Goal: Task Accomplishment & Management: Manage account settings

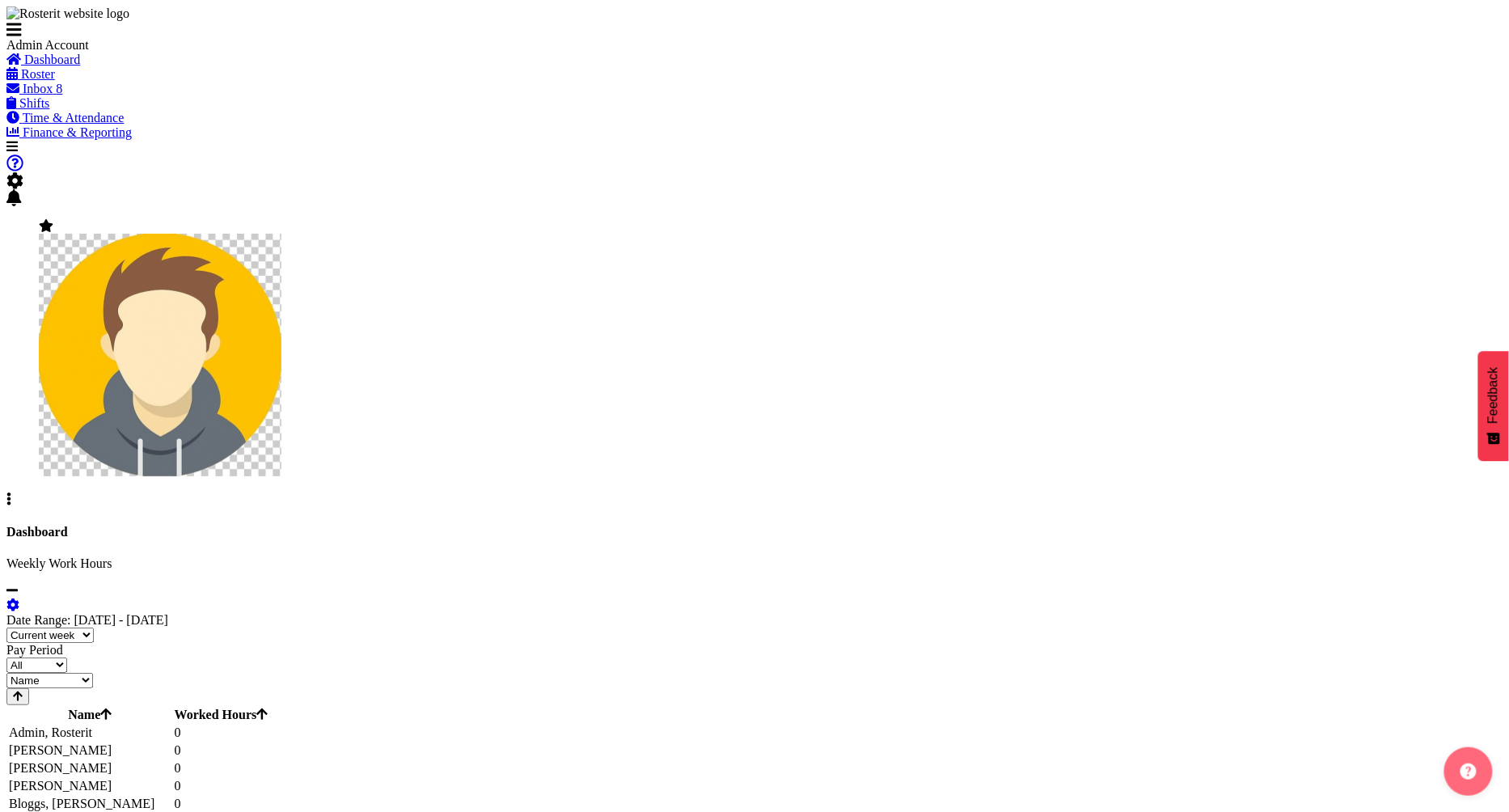
click at [55, 81] on span "Roster" at bounding box center [38, 74] width 34 height 14
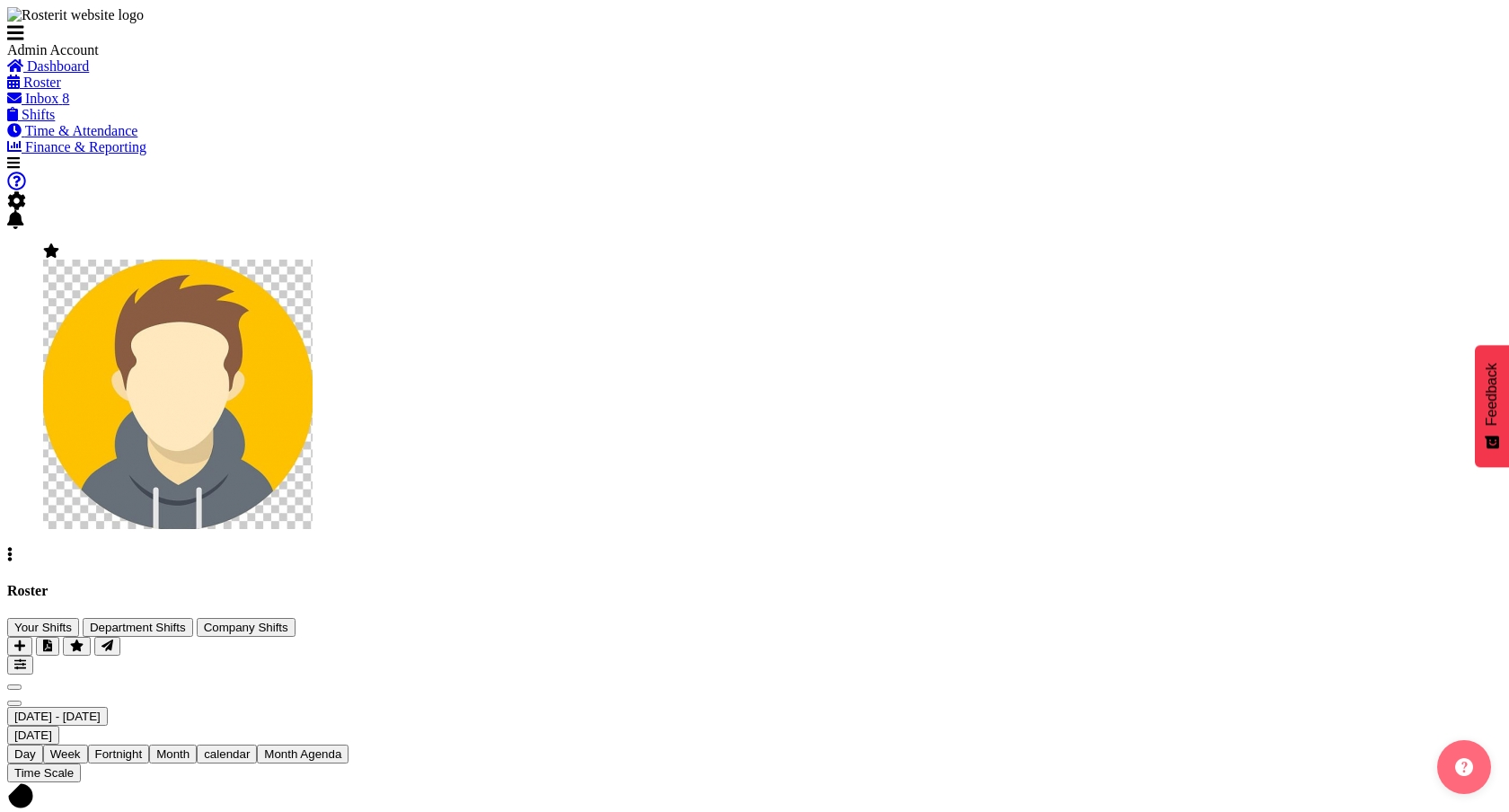
click at [1129, 583] on div "Roster Your Shifts Department Shifts Company Shifts 2 Locations Clear [GEOGRAPH…" at bounding box center [754, 629] width 1494 height 92
click at [113, 639] on span "button" at bounding box center [107, 645] width 12 height 13
click at [24, 41] on span at bounding box center [15, 33] width 17 height 15
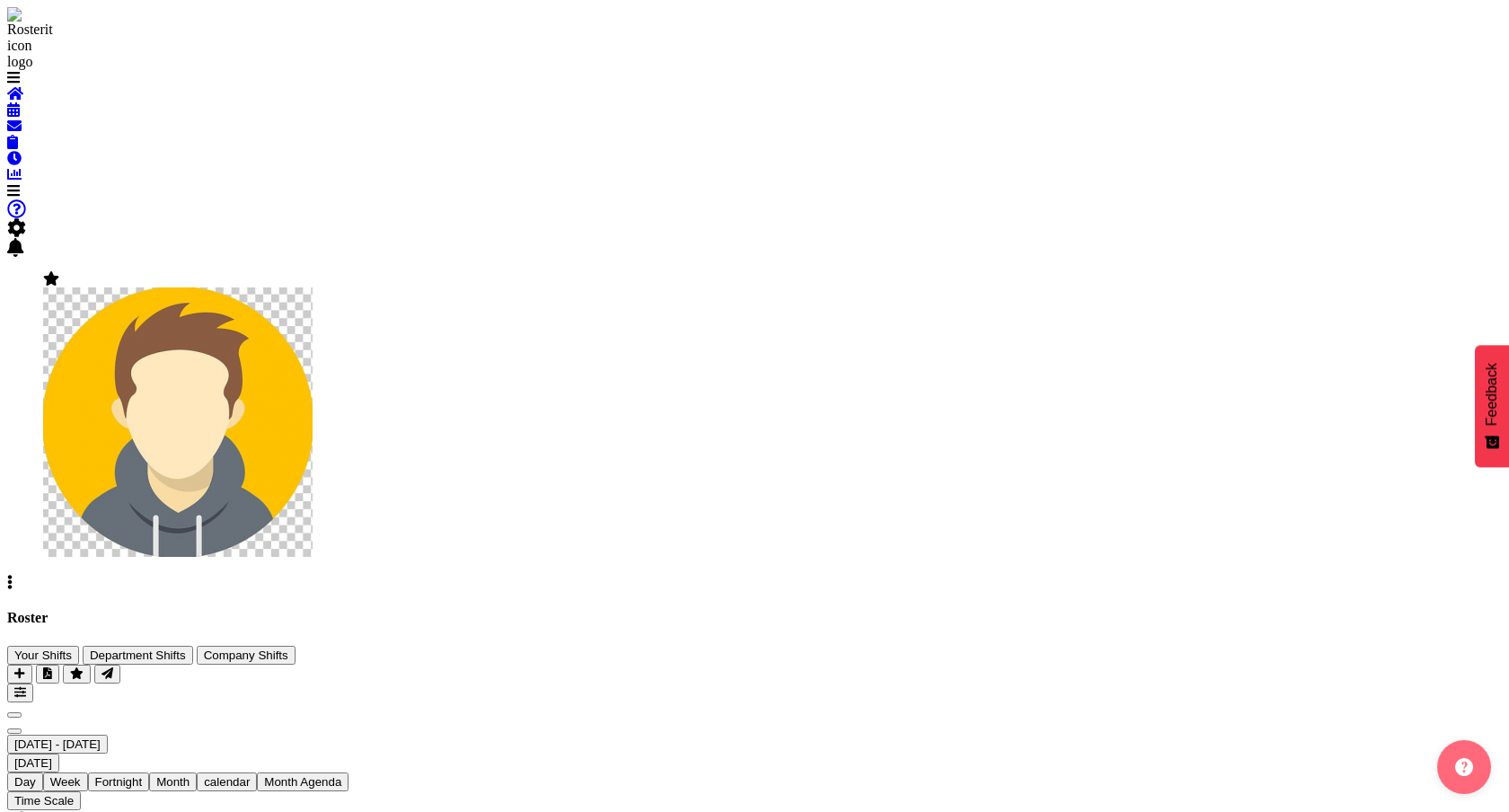
click at [436, 610] on div "Roster Your Shifts Department Shifts Company Shifts 2 Locations Clear [GEOGRAPH…" at bounding box center [754, 656] width 1494 height 92
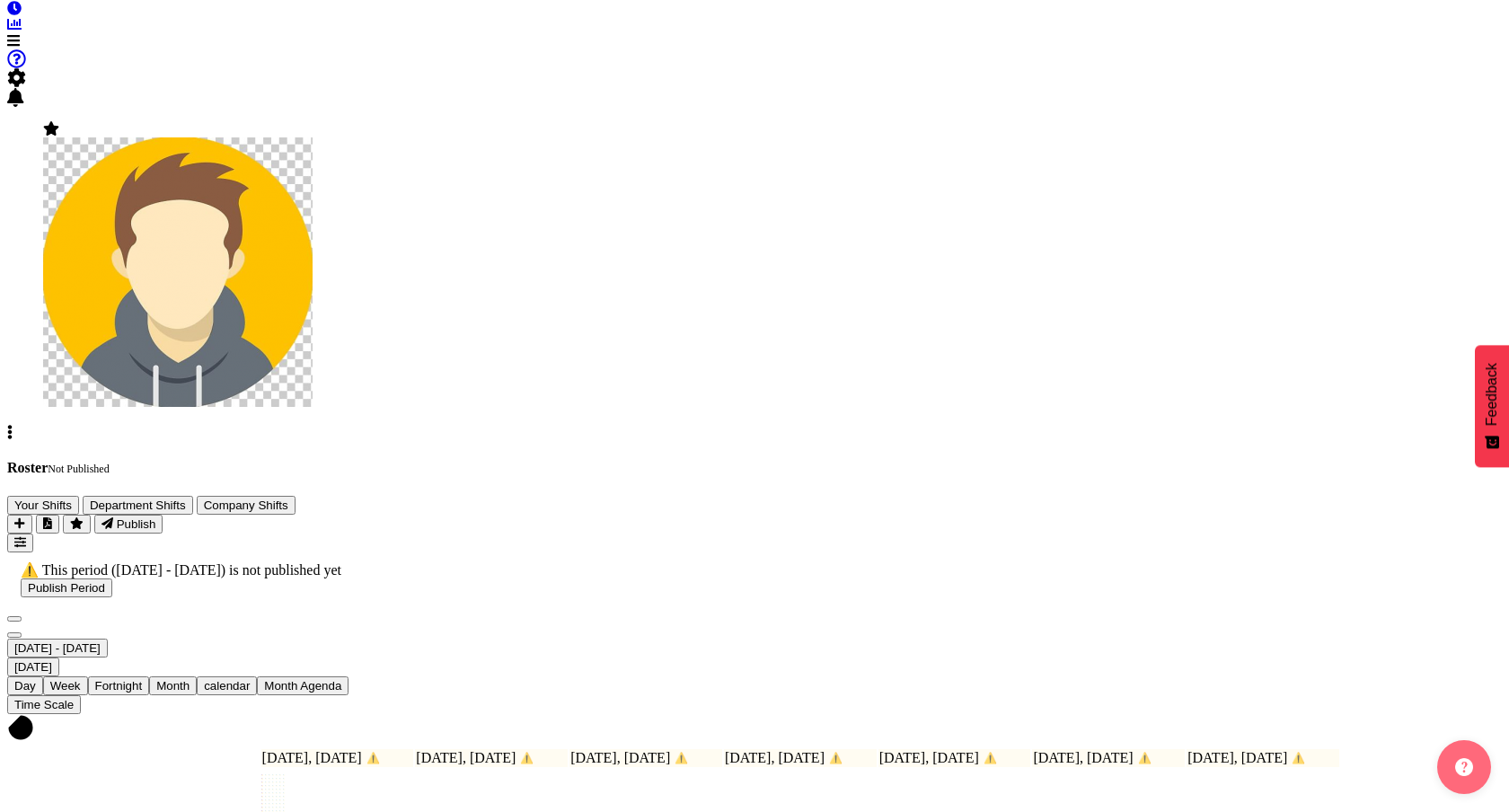
scroll to position [132, 0]
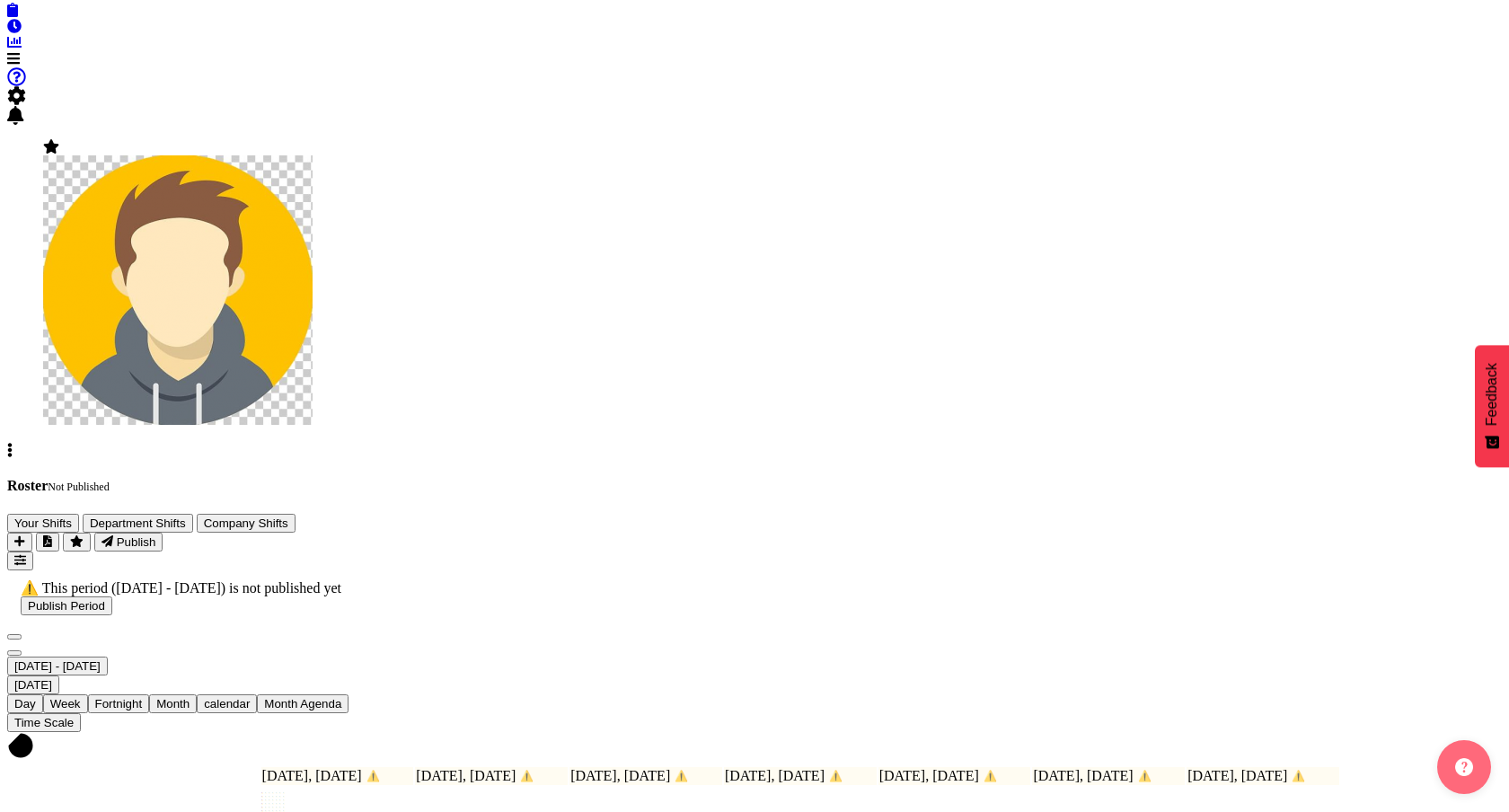
click at [285, 811] on td "Timeline Week of September 26, 2025" at bounding box center [284, 822] width 2 height 2
type input "28/09/2025"
checkbox input "true"
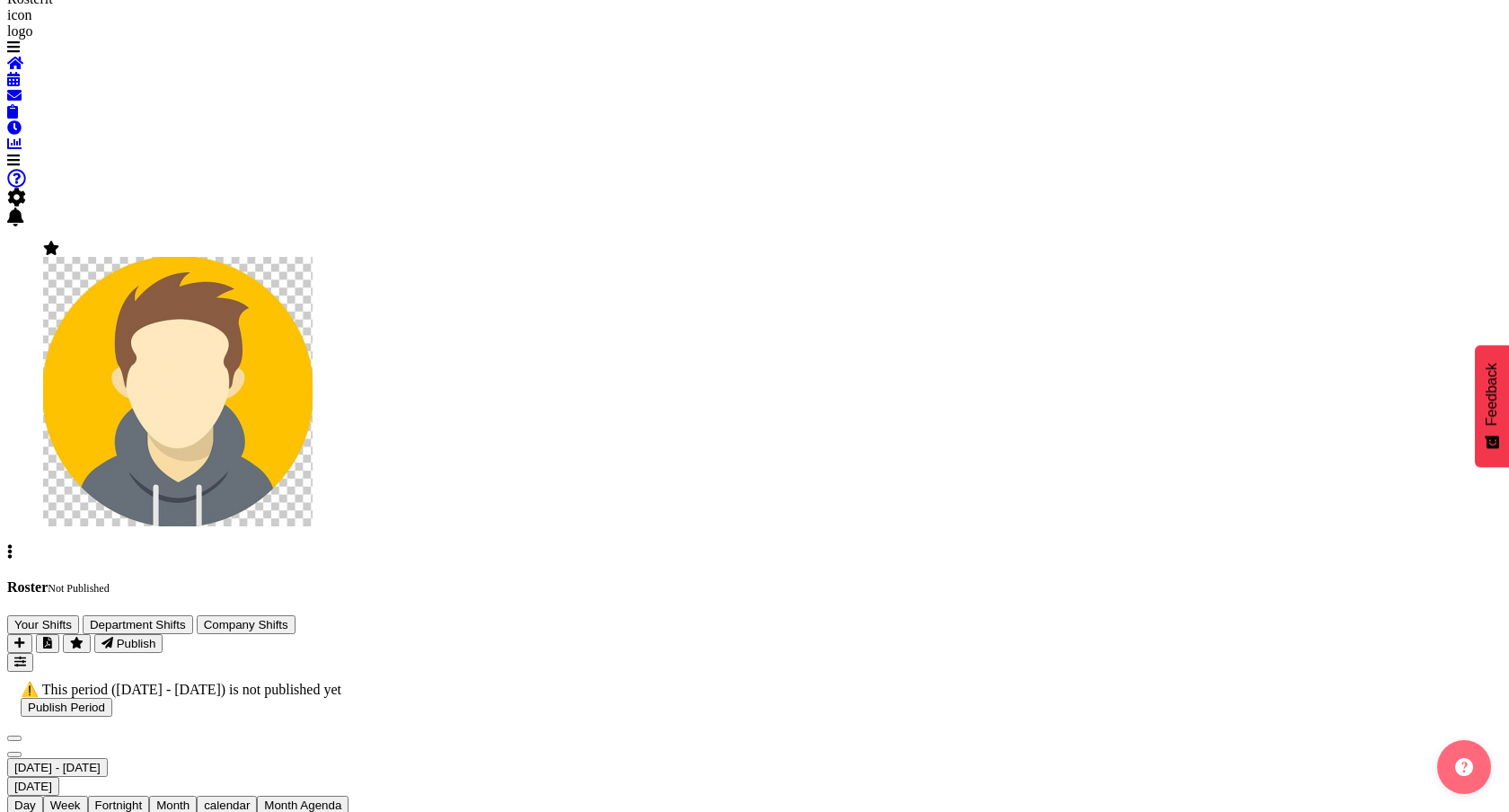
scroll to position [0, 0]
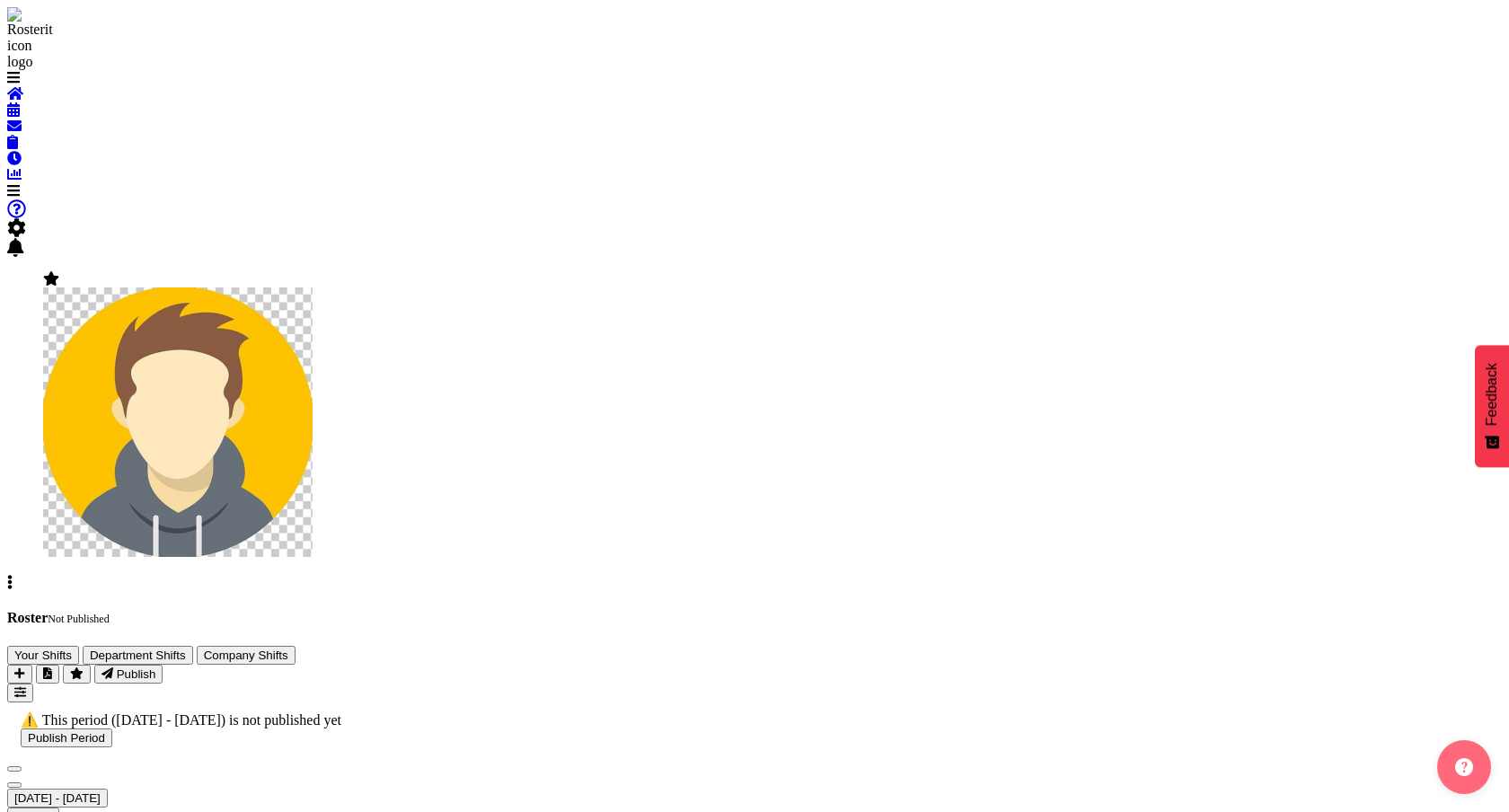
click at [14, 769] on span "Previous" at bounding box center [14, 769] width 0 height 0
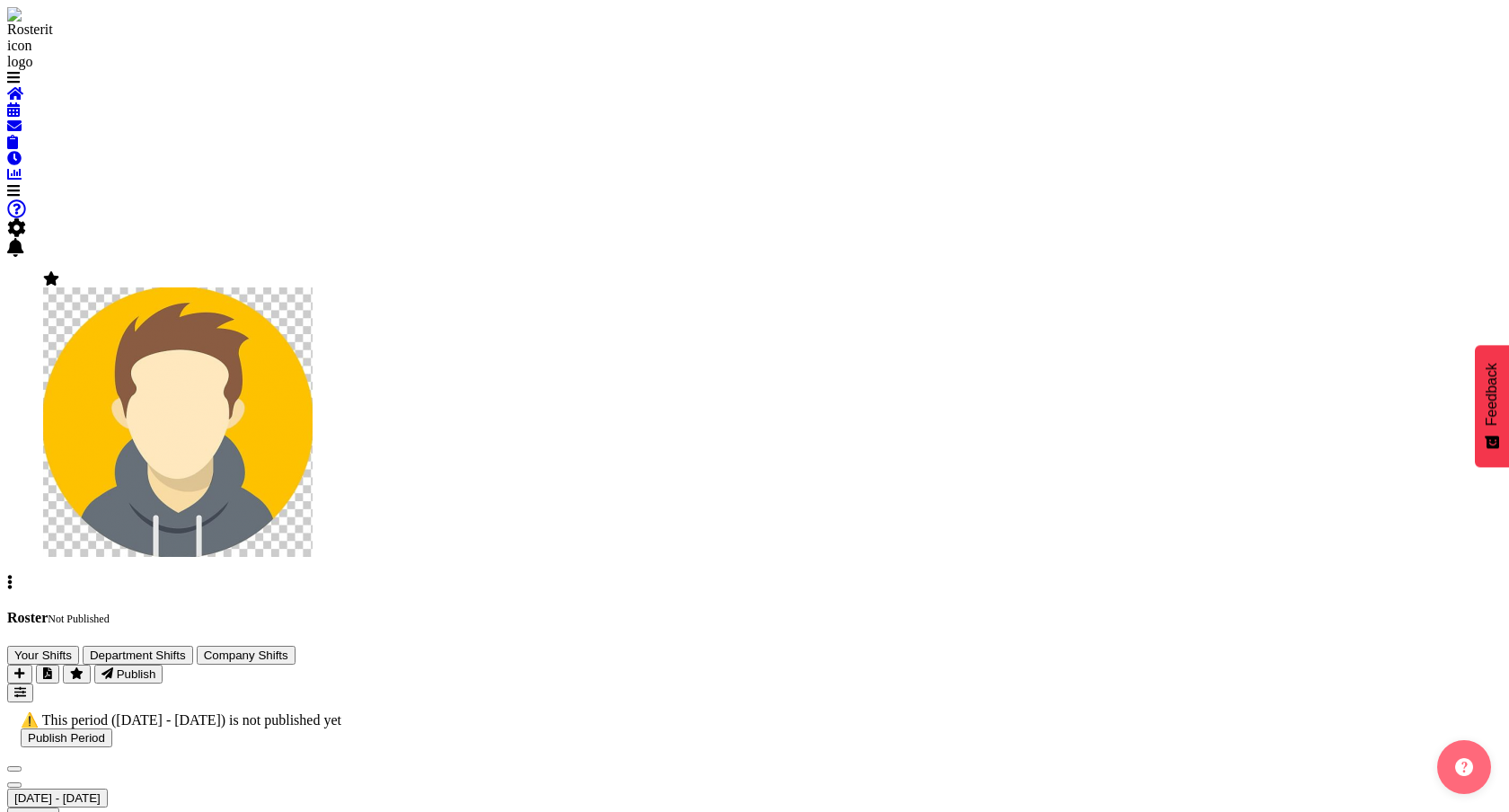
click at [182, 712] on span "⚠️ This period (Sep 01 - Sep 07) is not published yet" at bounding box center [181, 719] width 321 height 15
click at [655, 711] on div "⚠️ This period (Sep 01 - Sep 07) is not published yet Publish Period" at bounding box center [754, 729] width 1467 height 36
click at [14, 769] on span "Previous" at bounding box center [14, 769] width 0 height 0
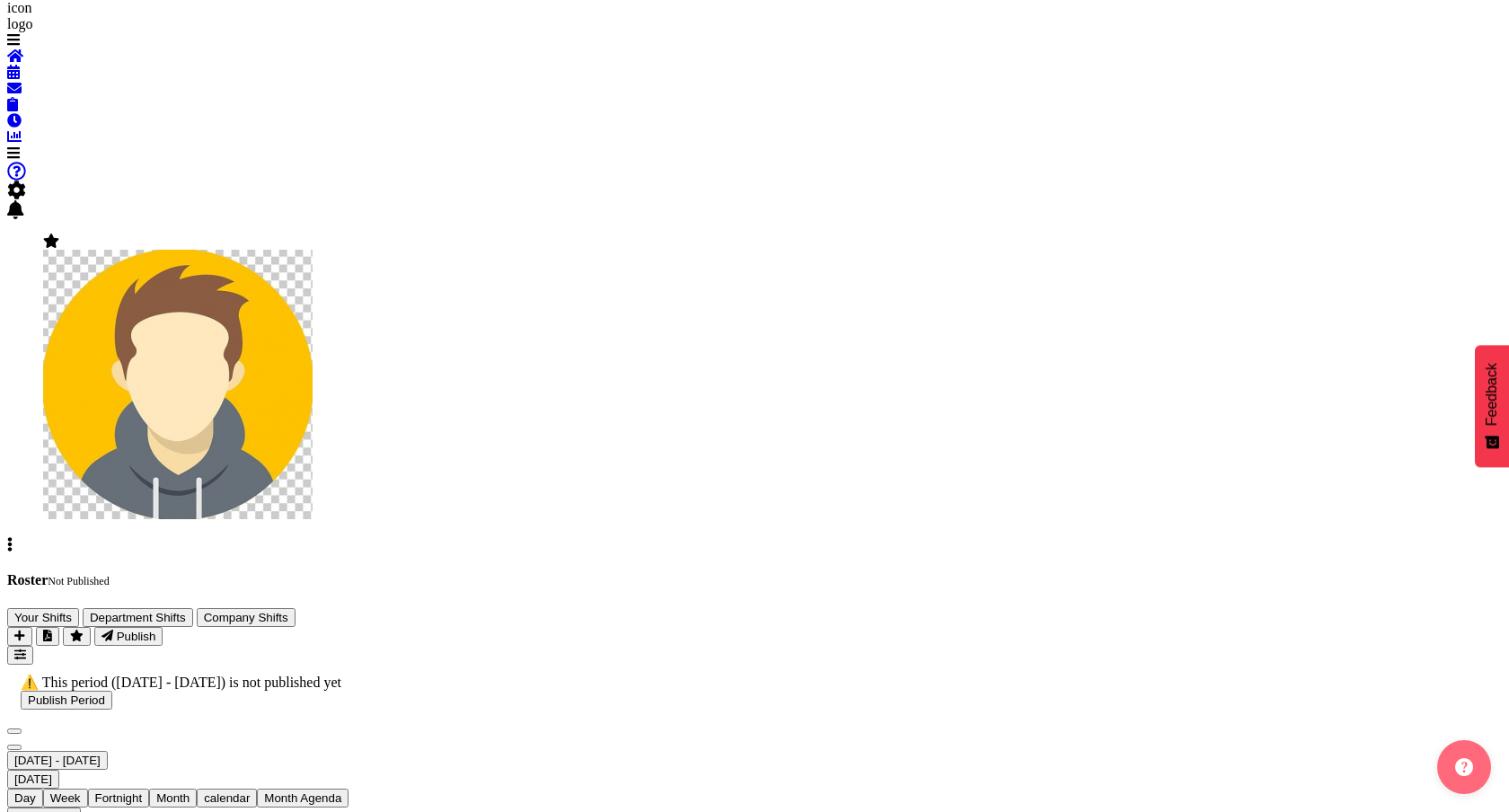
scroll to position [40, 0]
click at [14, 729] on span "Previous" at bounding box center [14, 729] width 0 height 0
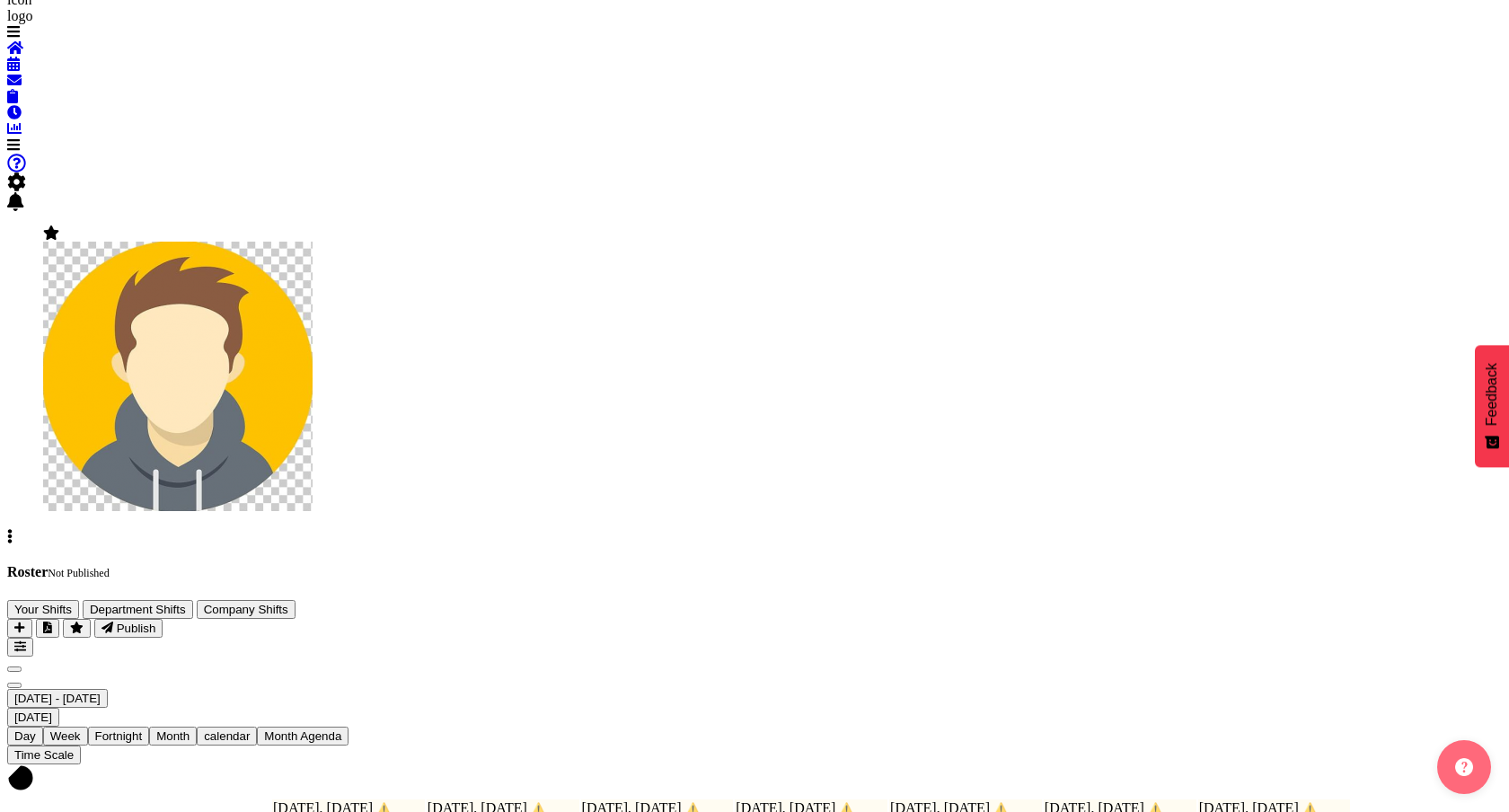
scroll to position [48, 0]
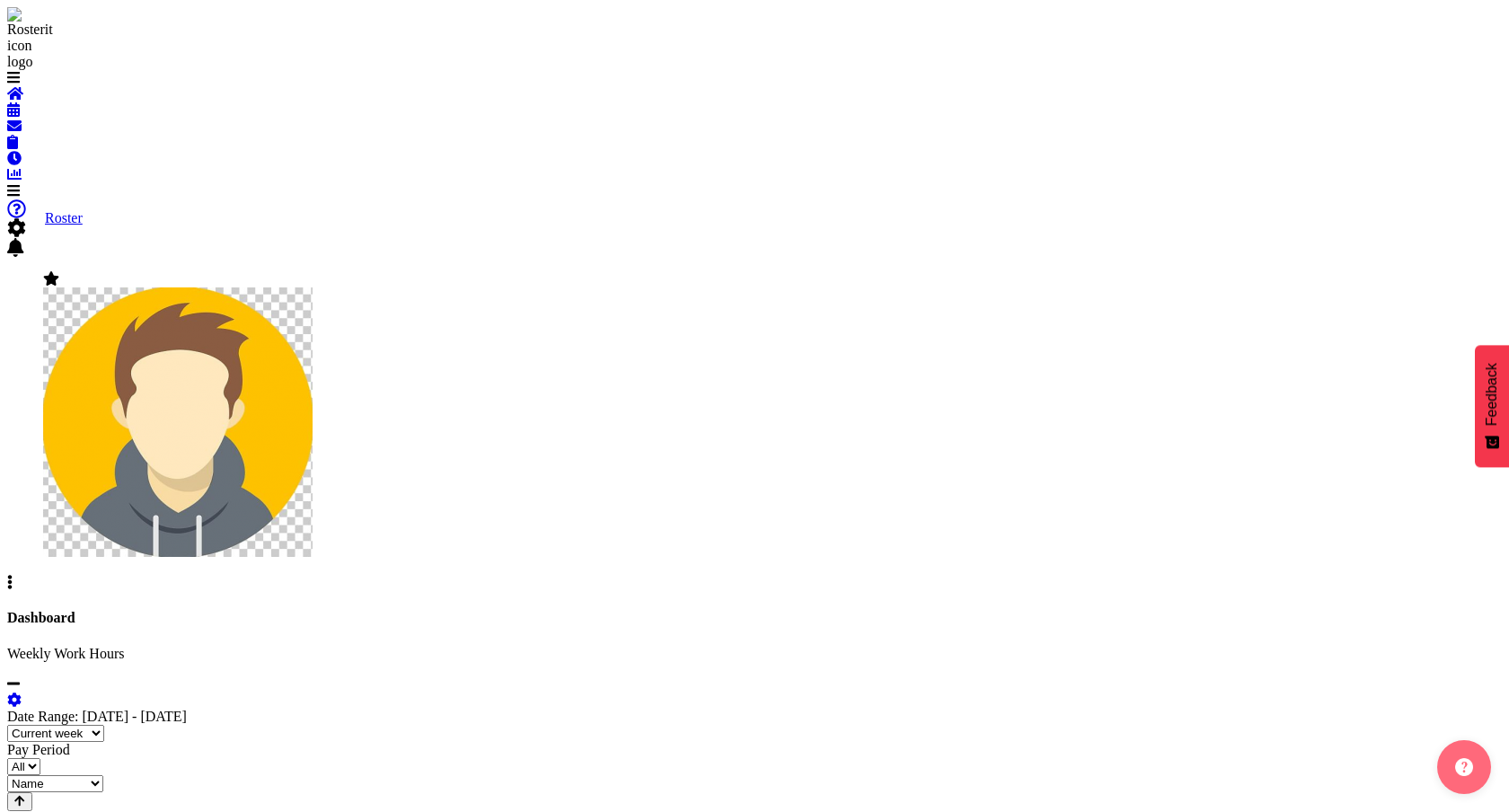
click at [20, 118] on span at bounding box center [13, 109] width 13 height 15
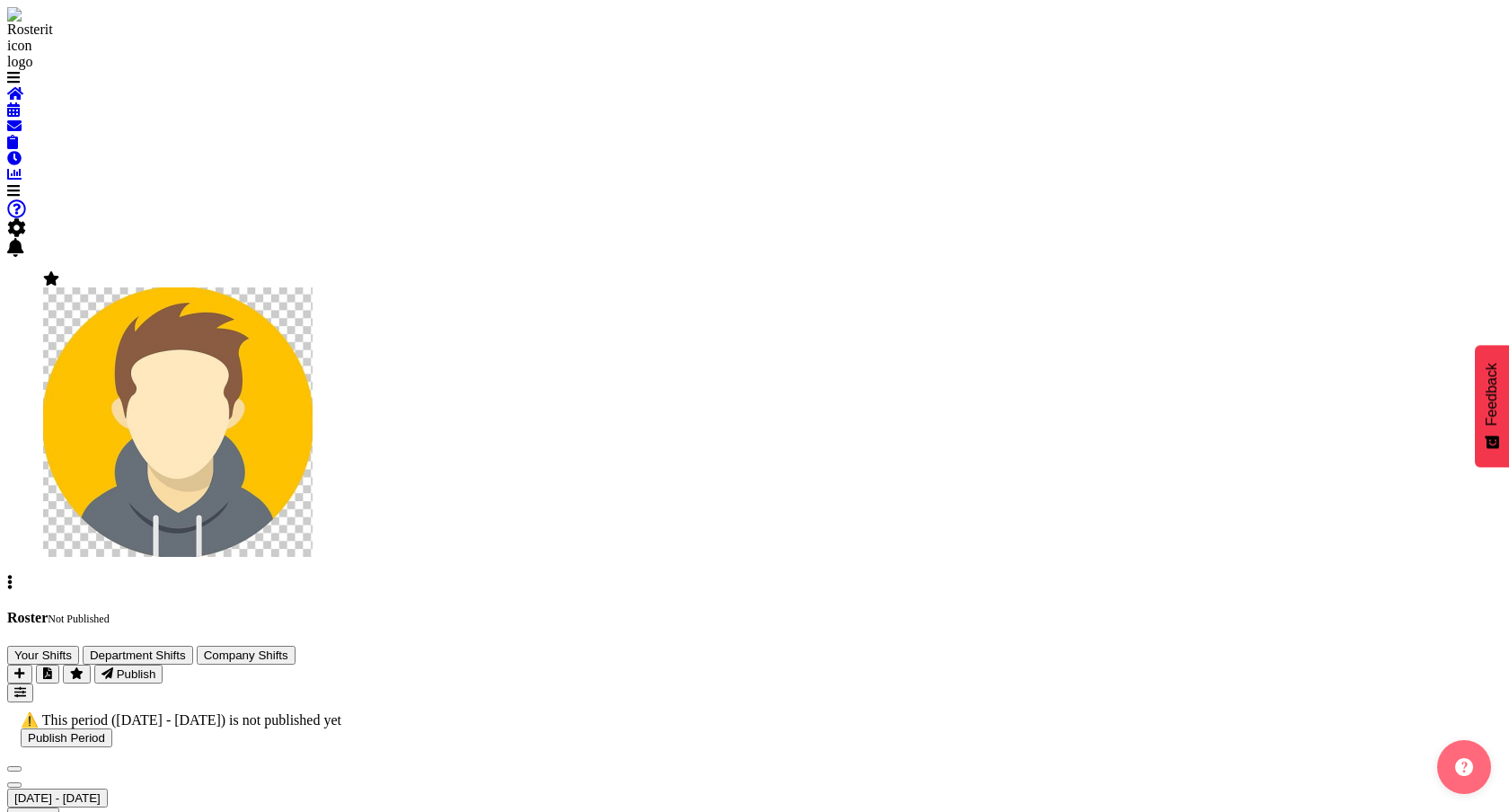
click at [559, 610] on div "Roster Not Published Your Shifts Department Shifts Company Shifts Publish 2 Loc…" at bounding box center [754, 656] width 1494 height 92
click at [408, 610] on div "Roster Not Published Your Shifts Department Shifts Company Shifts Publish 2 Loc…" at bounding box center [754, 656] width 1494 height 92
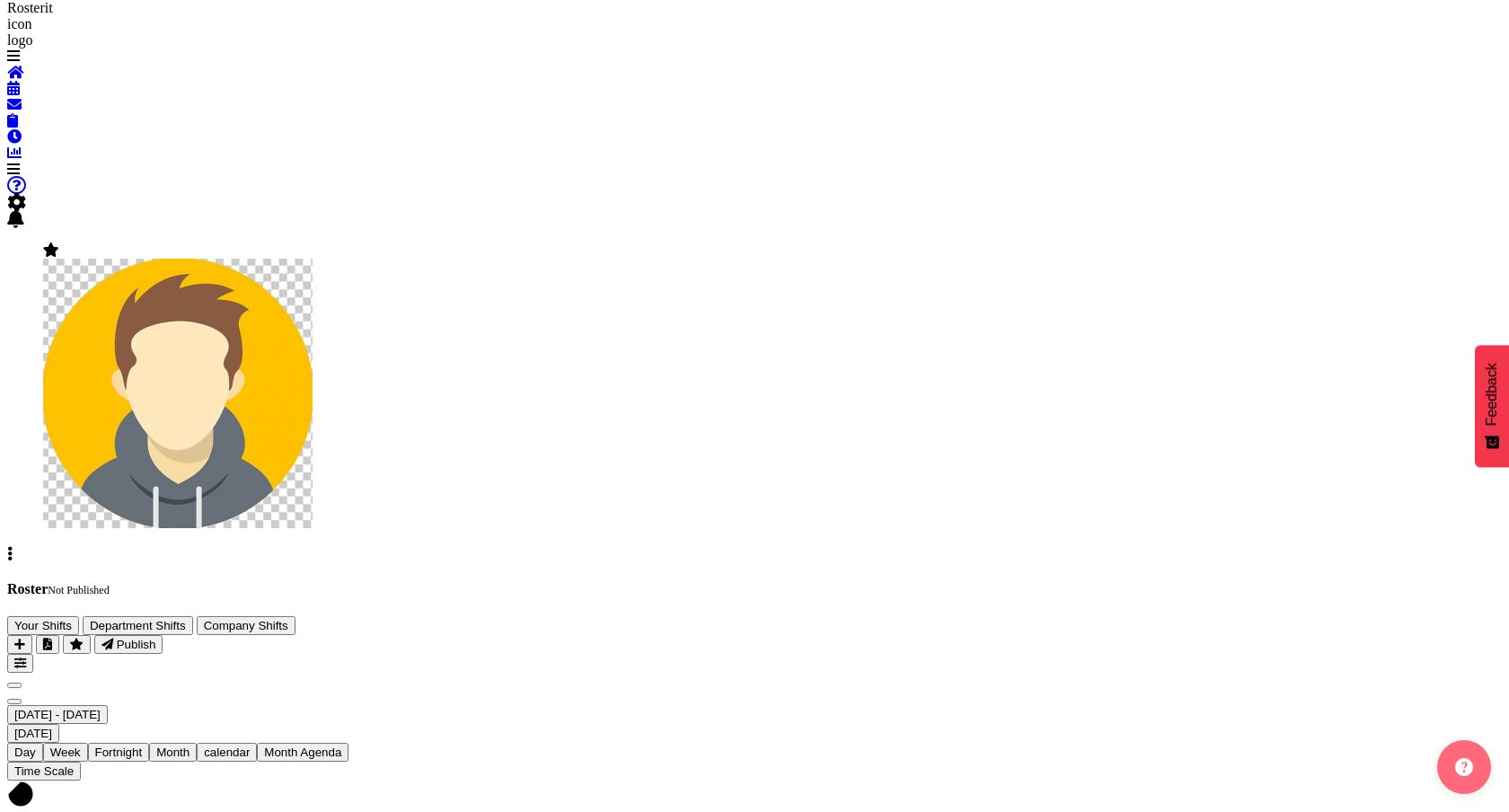
scroll to position [22, 0]
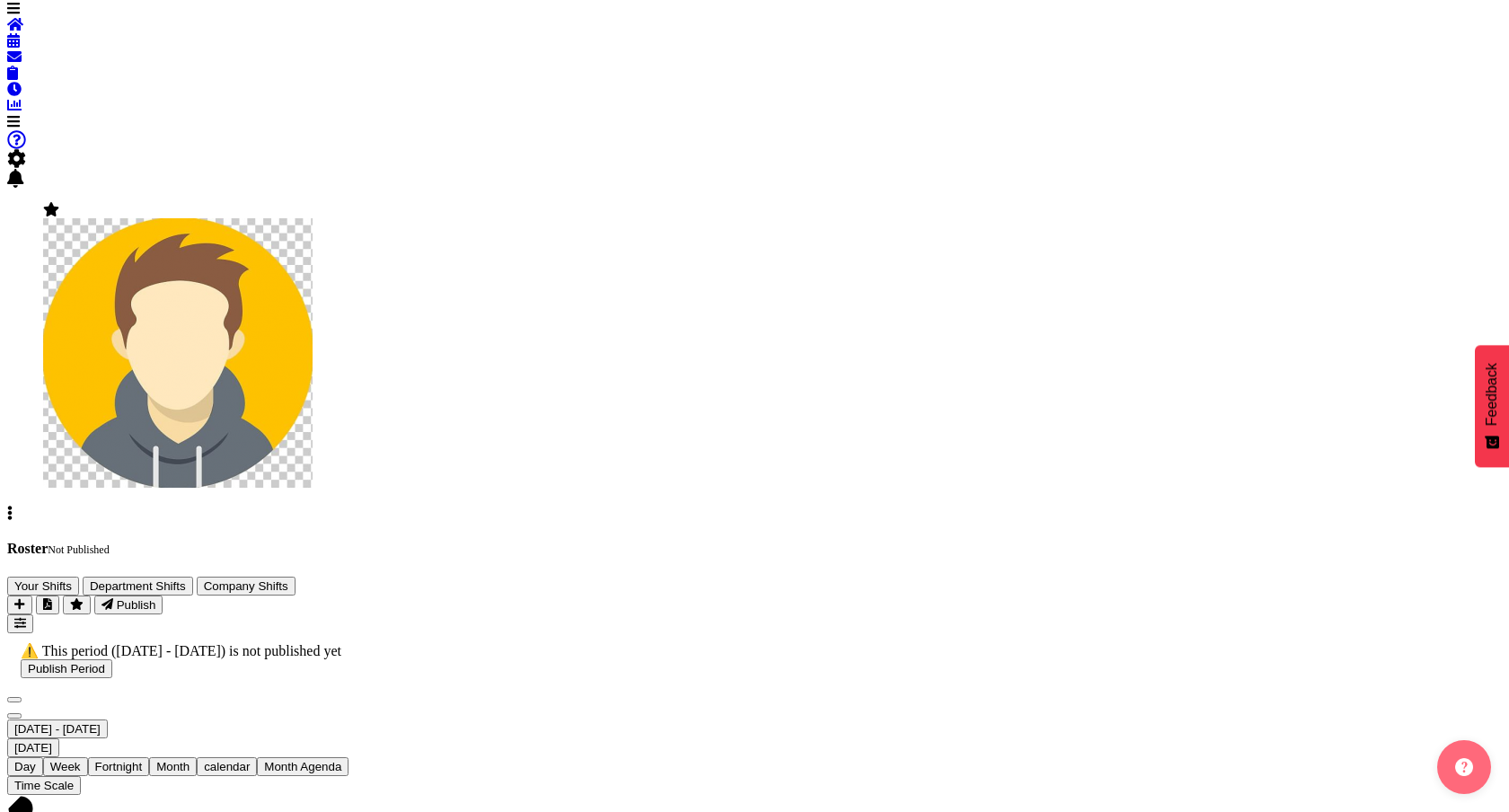
scroll to position [22, 0]
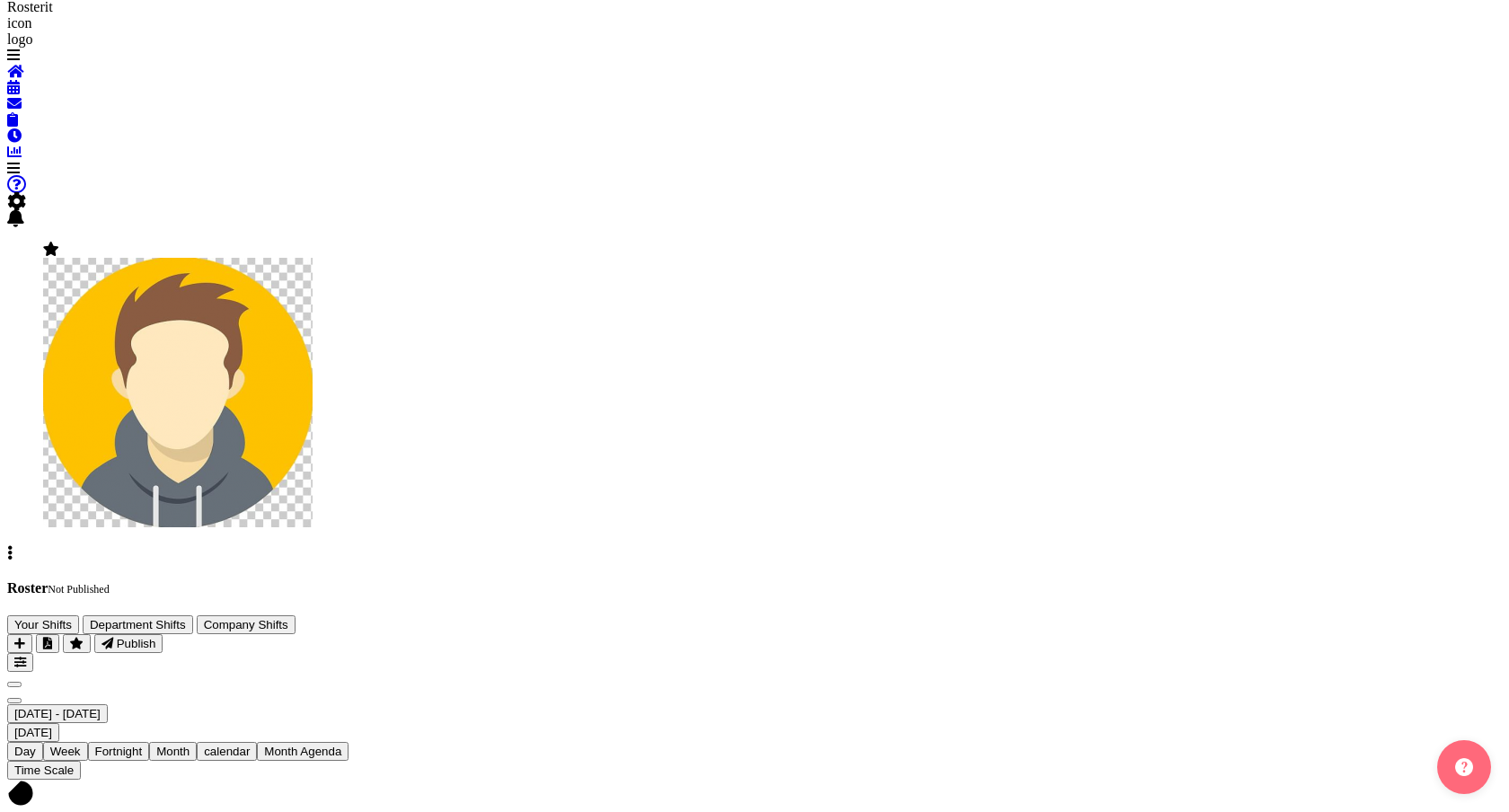
scroll to position [22, 0]
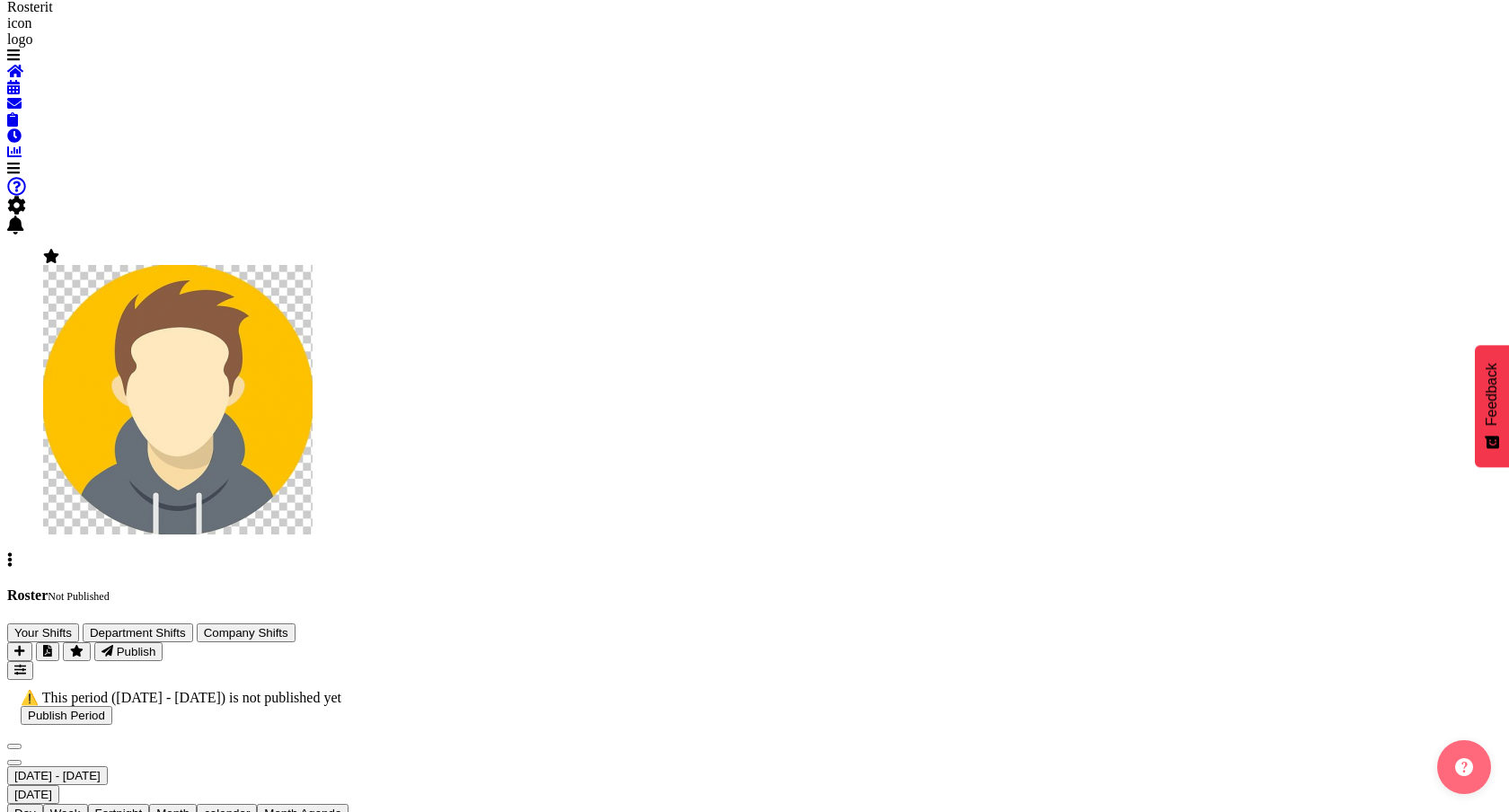
click at [667, 689] on article "⚠️ This period ([DATE] - [DATE]) is not published yet Publish Period" at bounding box center [754, 707] width 1467 height 36
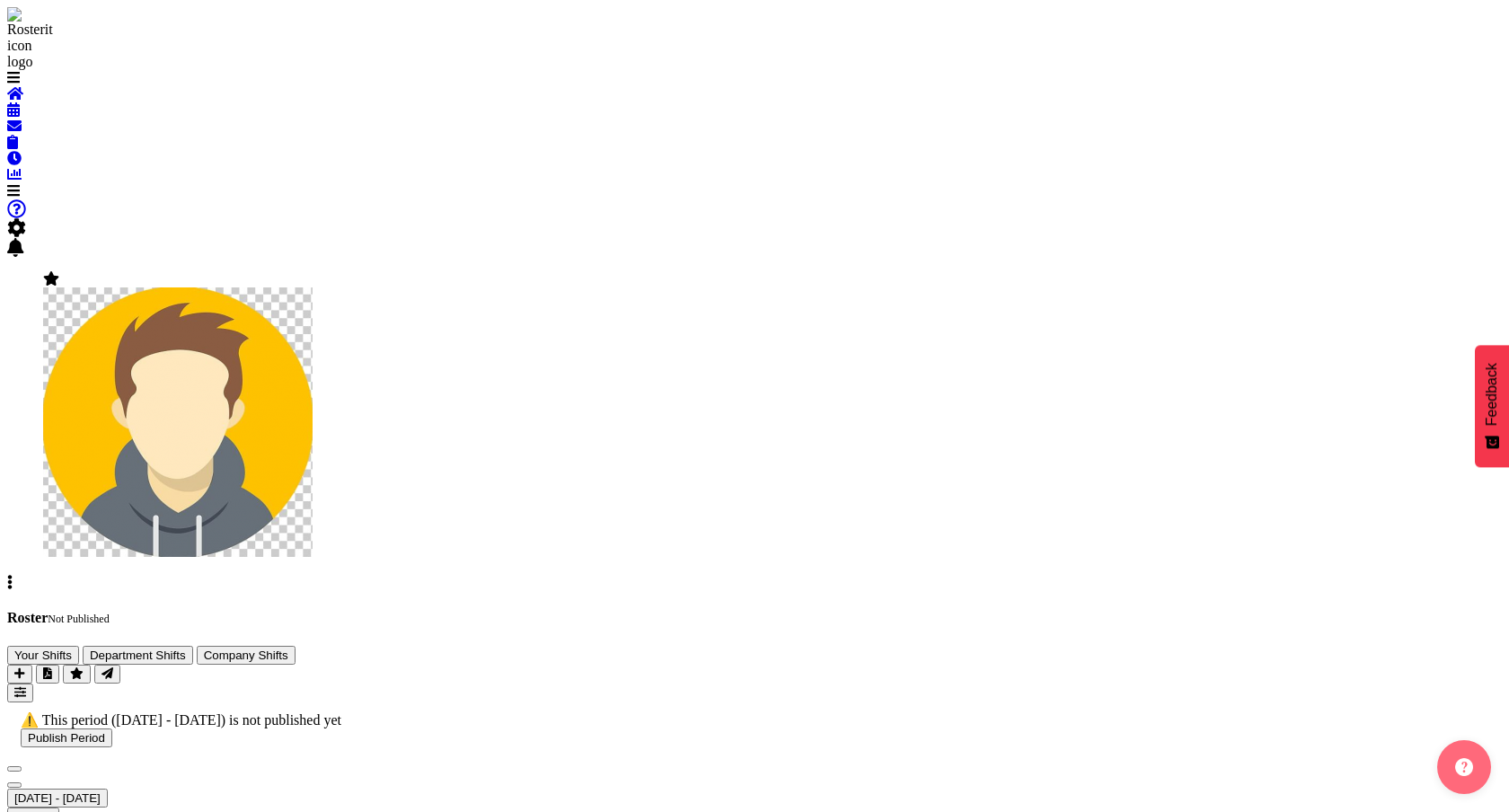
click at [341, 712] on span "⚠️ This period (Sep 22 - Sep 28) is not published yet" at bounding box center [181, 719] width 321 height 15
click at [109, 613] on span "Not Published" at bounding box center [78, 619] width 61 height 13
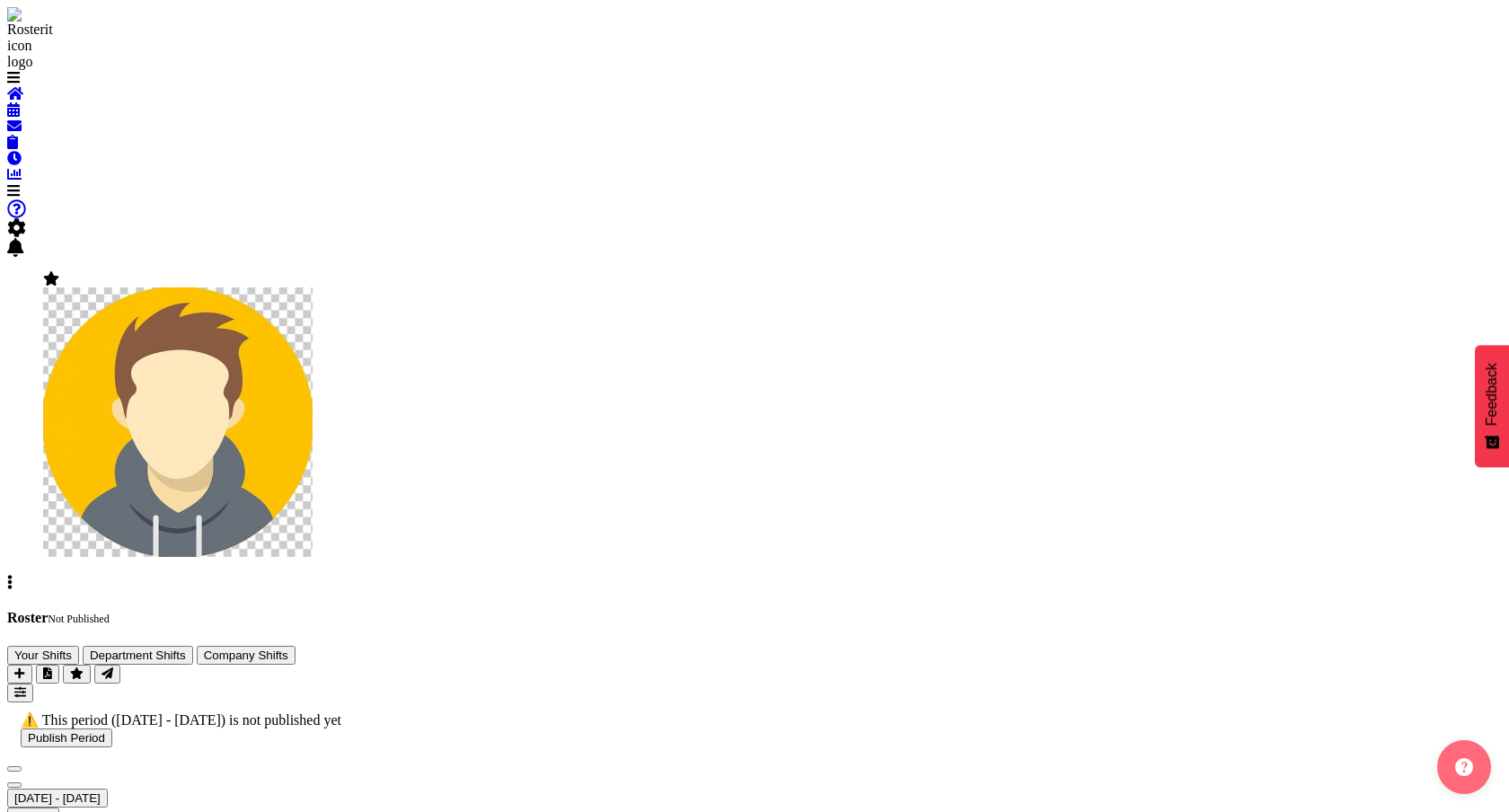
click at [109, 613] on span "Not Published" at bounding box center [78, 619] width 61 height 13
click at [1022, 711] on div "⚠️ This period (Sep 22 - Sep 28) is not published yet Publish Period" at bounding box center [754, 729] width 1467 height 36
click at [109, 613] on span "Not Published" at bounding box center [78, 619] width 61 height 13
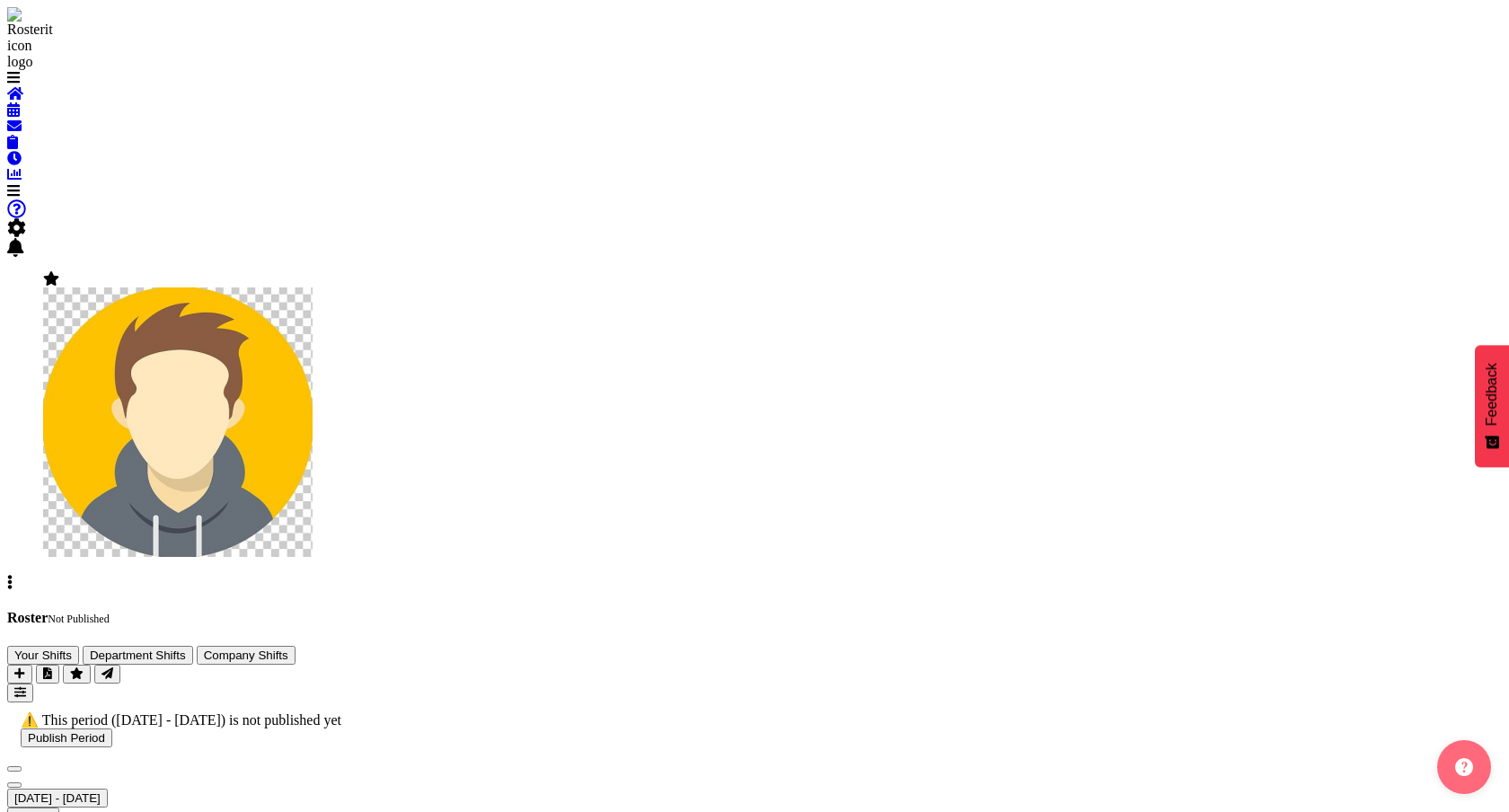
click at [109, 613] on span "Not Published" at bounding box center [78, 619] width 61 height 13
click at [400, 610] on div "Roster Not Published Your Shifts Department Shifts Company Shifts 2 Locations C…" at bounding box center [754, 656] width 1494 height 92
click at [109, 613] on span "Not Published" at bounding box center [78, 619] width 61 height 13
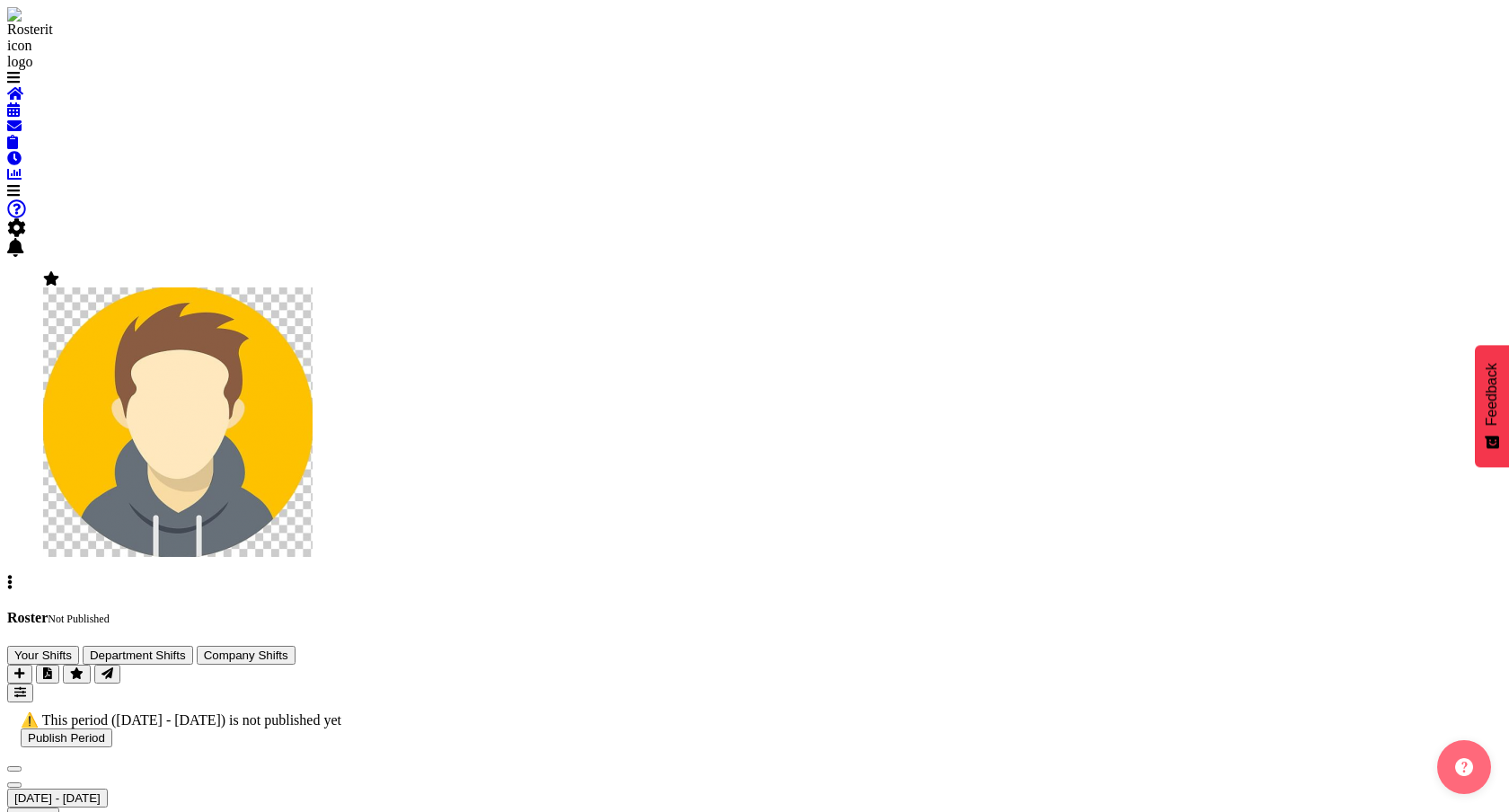
click at [424, 610] on div "Roster Not Published Your Shifts Department Shifts Company Shifts 2 Locations C…" at bounding box center [754, 656] width 1494 height 92
click at [341, 712] on span "⚠️ This period ([DATE] - [DATE]) is not published yet" at bounding box center [181, 719] width 321 height 15
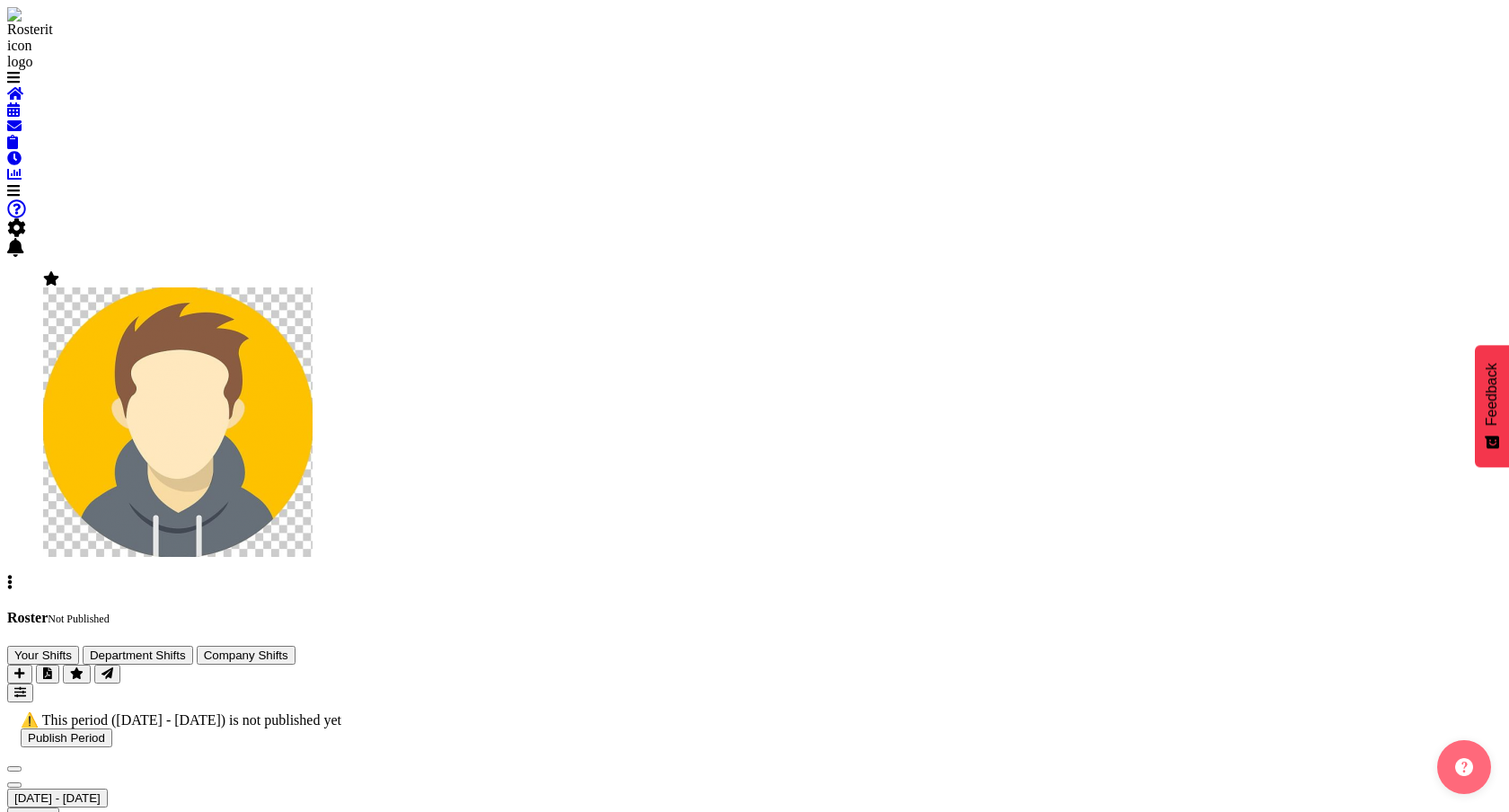
click at [285, 712] on span "⚠️ This period ([DATE] - [DATE]) is not published yet" at bounding box center [181, 719] width 321 height 15
click at [348, 711] on div "⚠️ This period (Sep 22 - Sep 28) is not published yet Publish Period" at bounding box center [754, 729] width 1467 height 36
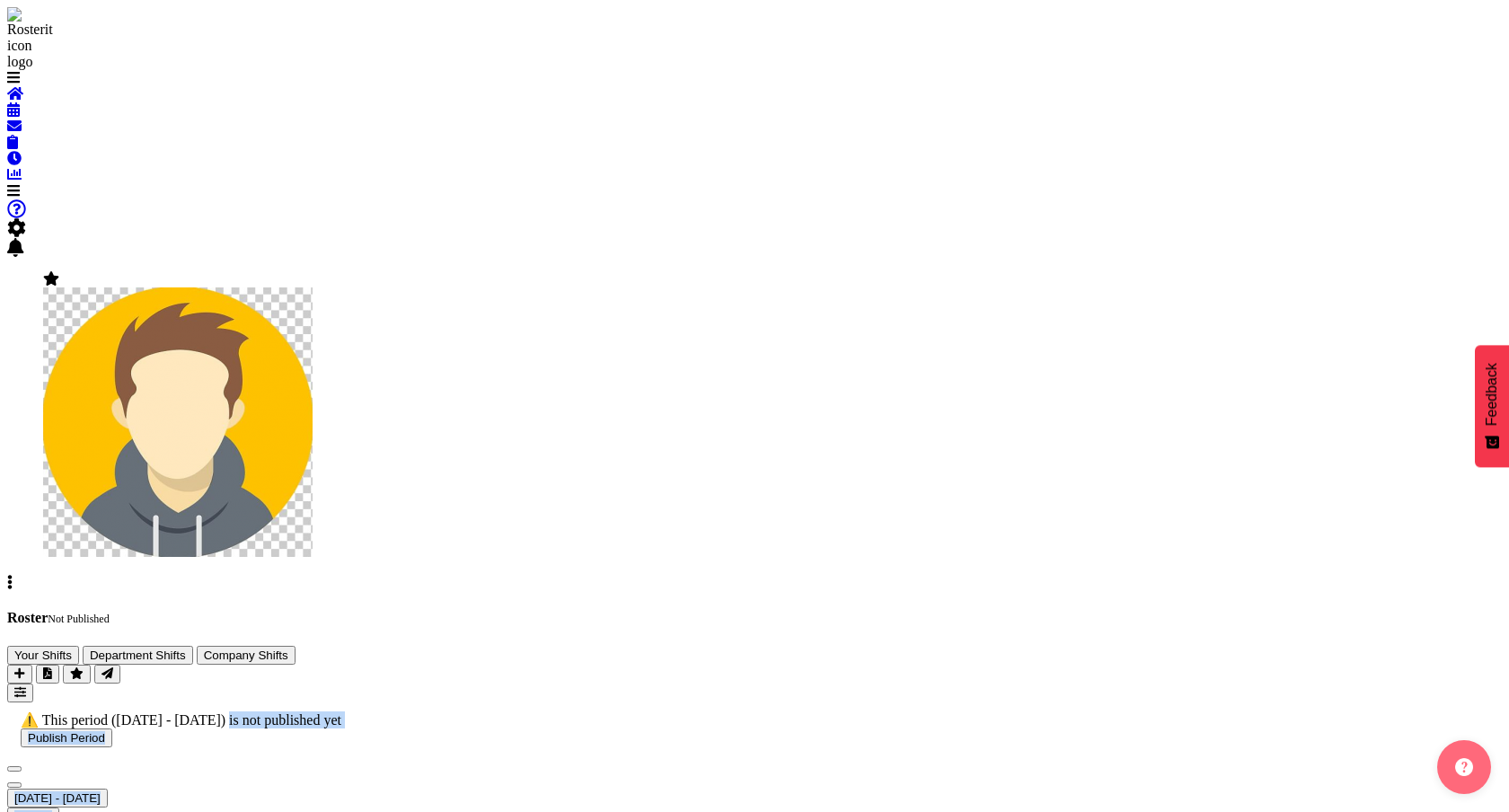
click at [348, 711] on div "⚠️ This period (Sep 22 - Sep 28) is not published yet Publish Period" at bounding box center [754, 729] width 1467 height 36
click at [341, 712] on span "⚠️ This period ([DATE] - [DATE]) is not published yet" at bounding box center [181, 719] width 321 height 15
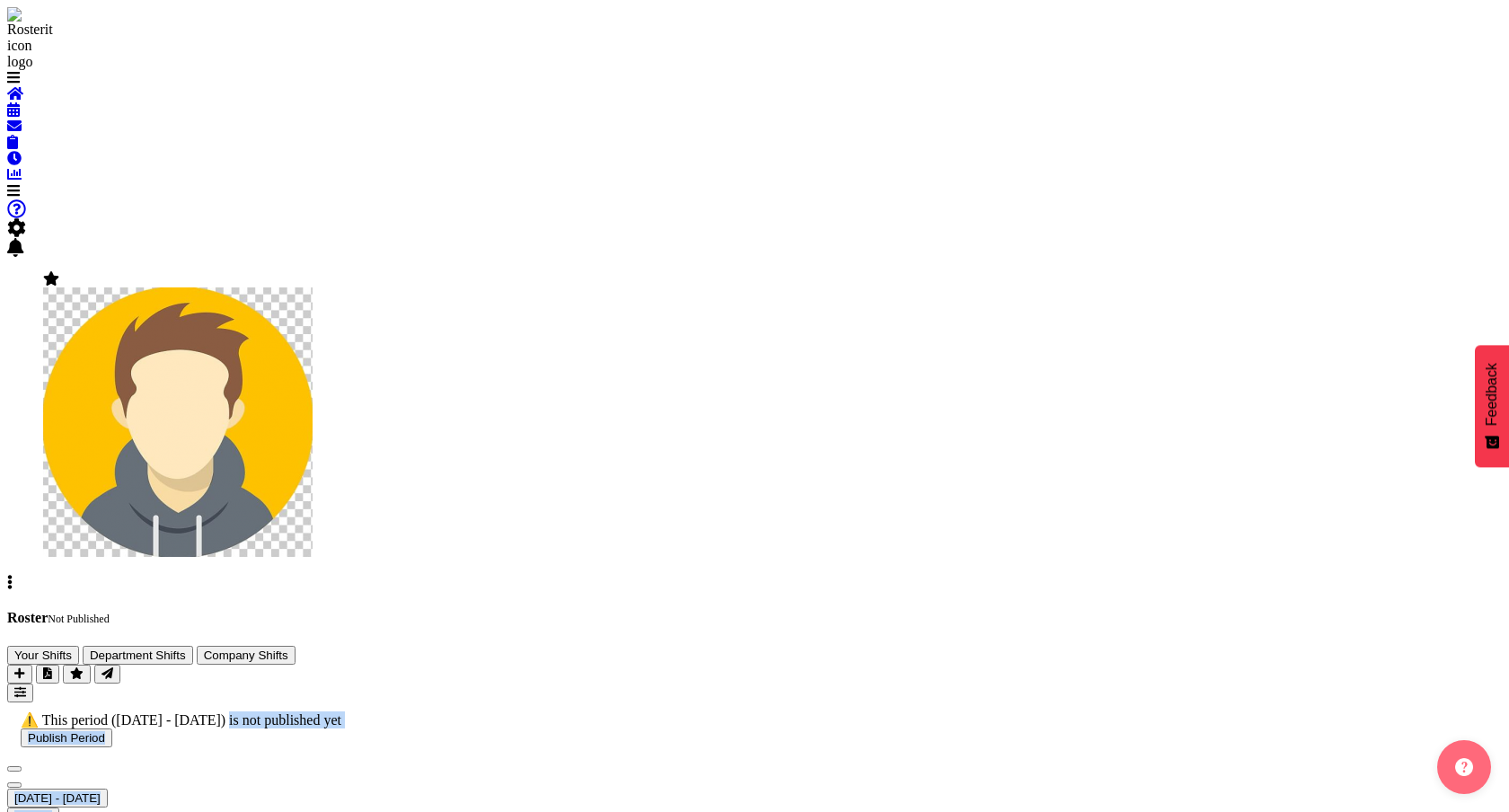
click at [341, 712] on span "⚠️ This period ([DATE] - [DATE]) is not published yet" at bounding box center [181, 719] width 321 height 15
click at [678, 711] on article "⚠️ This period (Sep 22 - Sep 28) is not published yet Publish Period" at bounding box center [754, 729] width 1467 height 36
drag, startPoint x: 131, startPoint y: 192, endPoint x: 648, endPoint y: 214, distance: 516.9
click at [648, 711] on article "⚠️ This period (Sep 22 - Sep 28) is not published yet Publish Period" at bounding box center [754, 729] width 1467 height 36
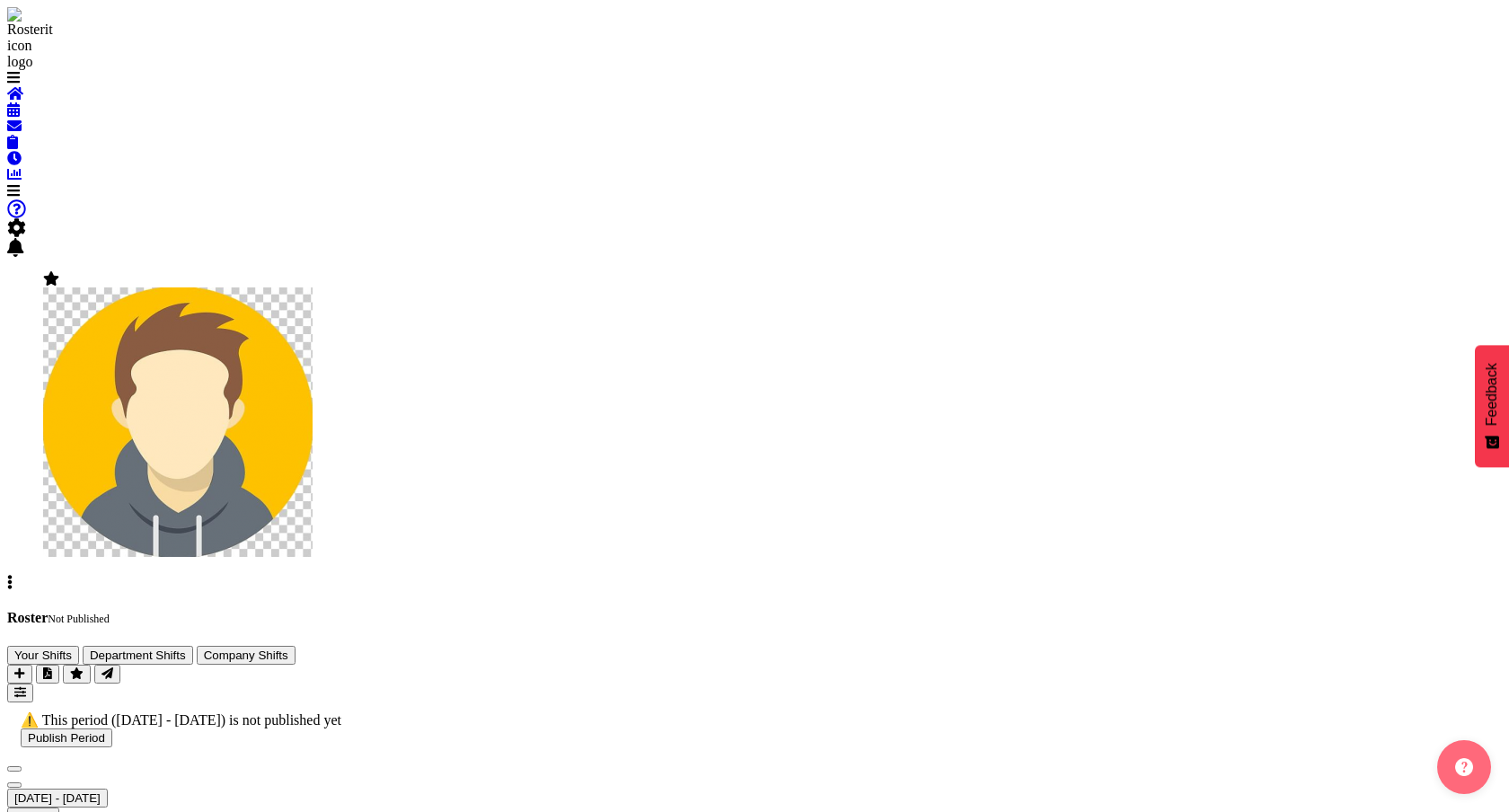
click at [500, 711] on div "⚠️ This period (Sep 22 - Sep 28) is not published yet Publish Period" at bounding box center [754, 729] width 1467 height 36
click at [731, 711] on div "⚠️ This period (Sep 22 - Sep 28) is not published yet Publish Period" at bounding box center [754, 729] width 1467 height 36
click at [978, 610] on div "Roster Your Shifts Department Shifts Company Shifts 2 Locations Clear [GEOGRAPH…" at bounding box center [754, 656] width 1494 height 92
